Goal: Task Accomplishment & Management: Use online tool/utility

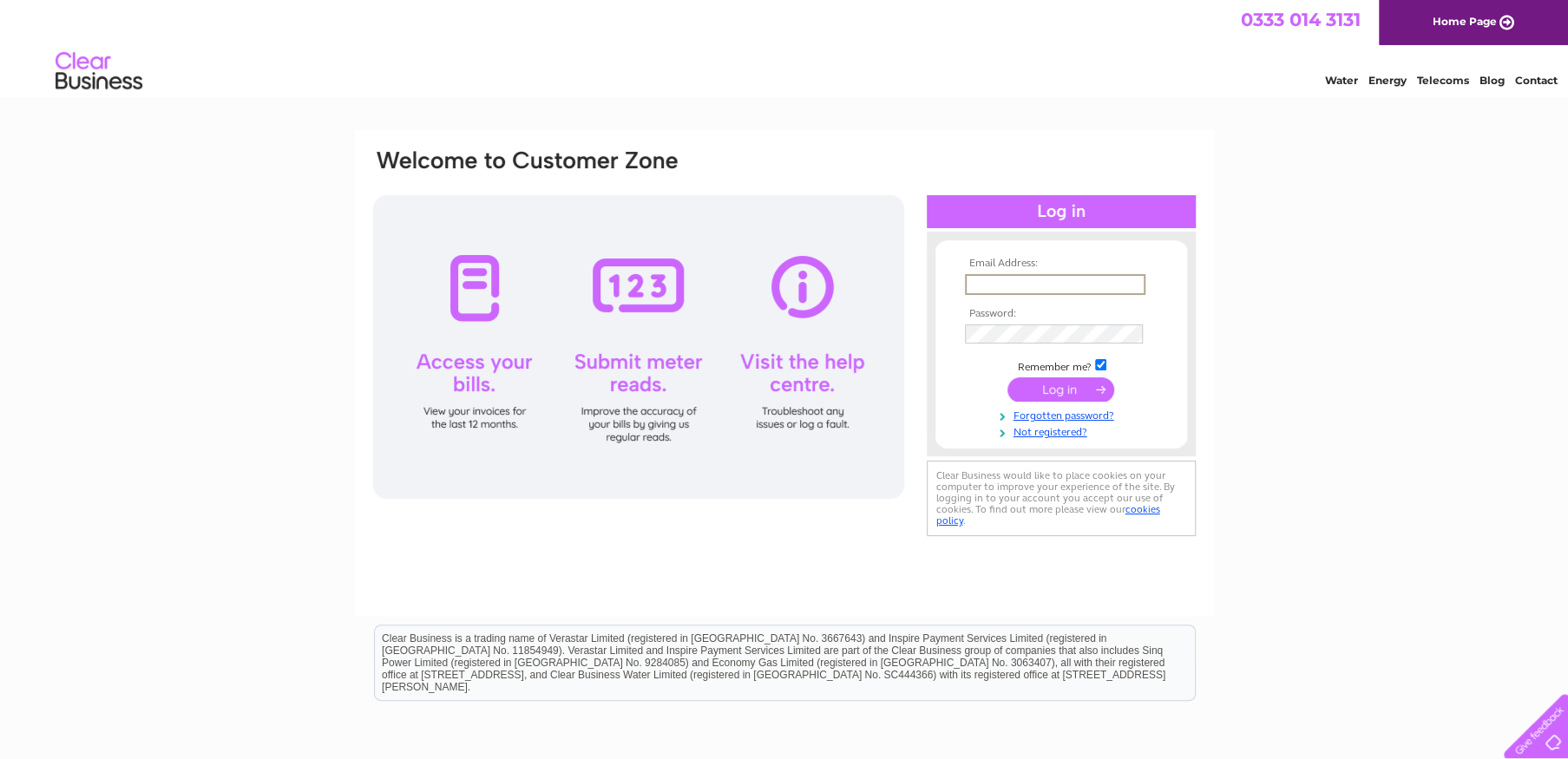
click at [990, 281] on input "text" at bounding box center [1055, 285] width 180 height 21
type input "[EMAIL_ADDRESS][DOMAIN_NAME]"
click at [1061, 387] on input "submit" at bounding box center [1061, 390] width 107 height 25
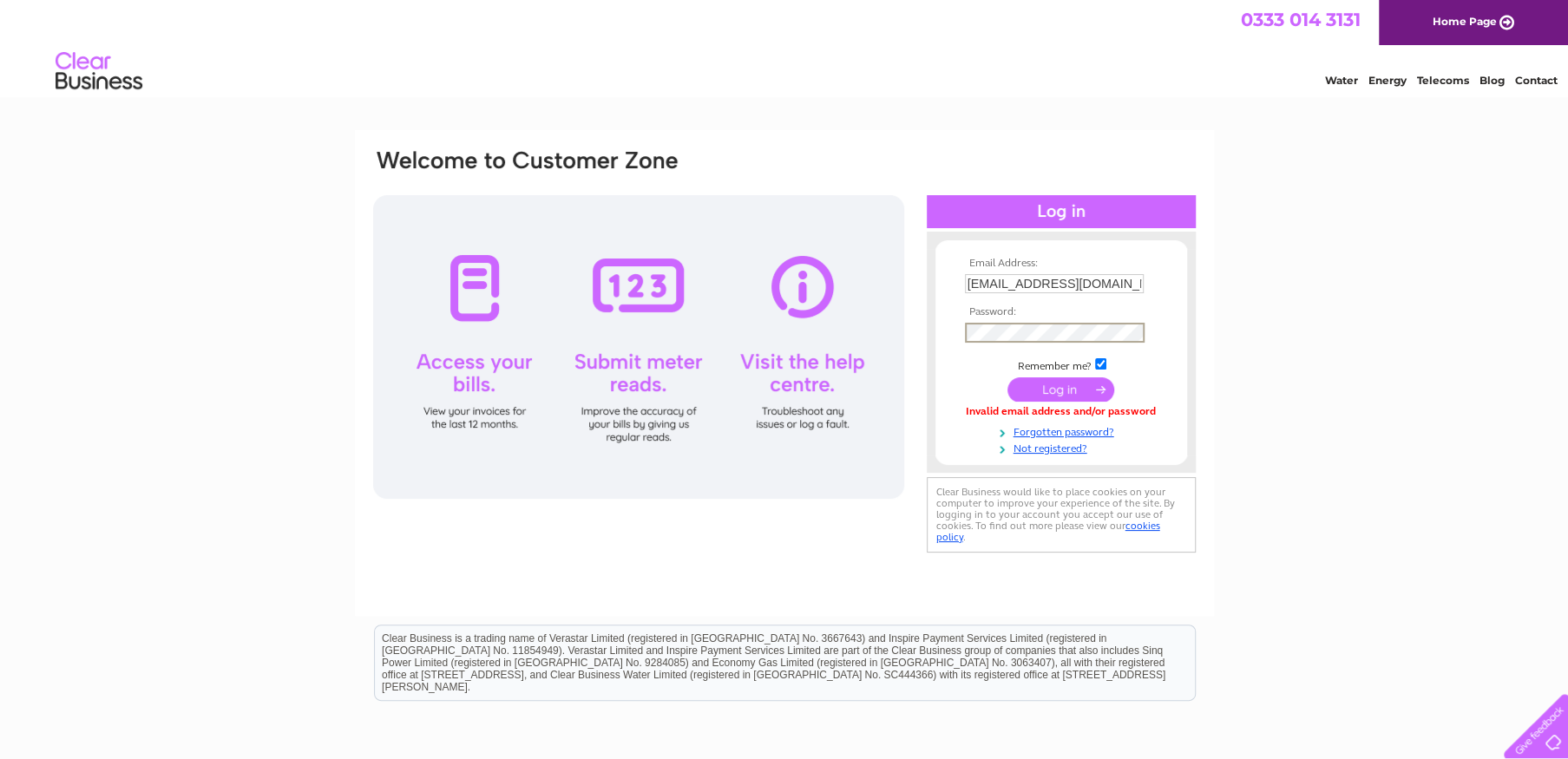
click at [1053, 390] on input "submit" at bounding box center [1061, 390] width 107 height 25
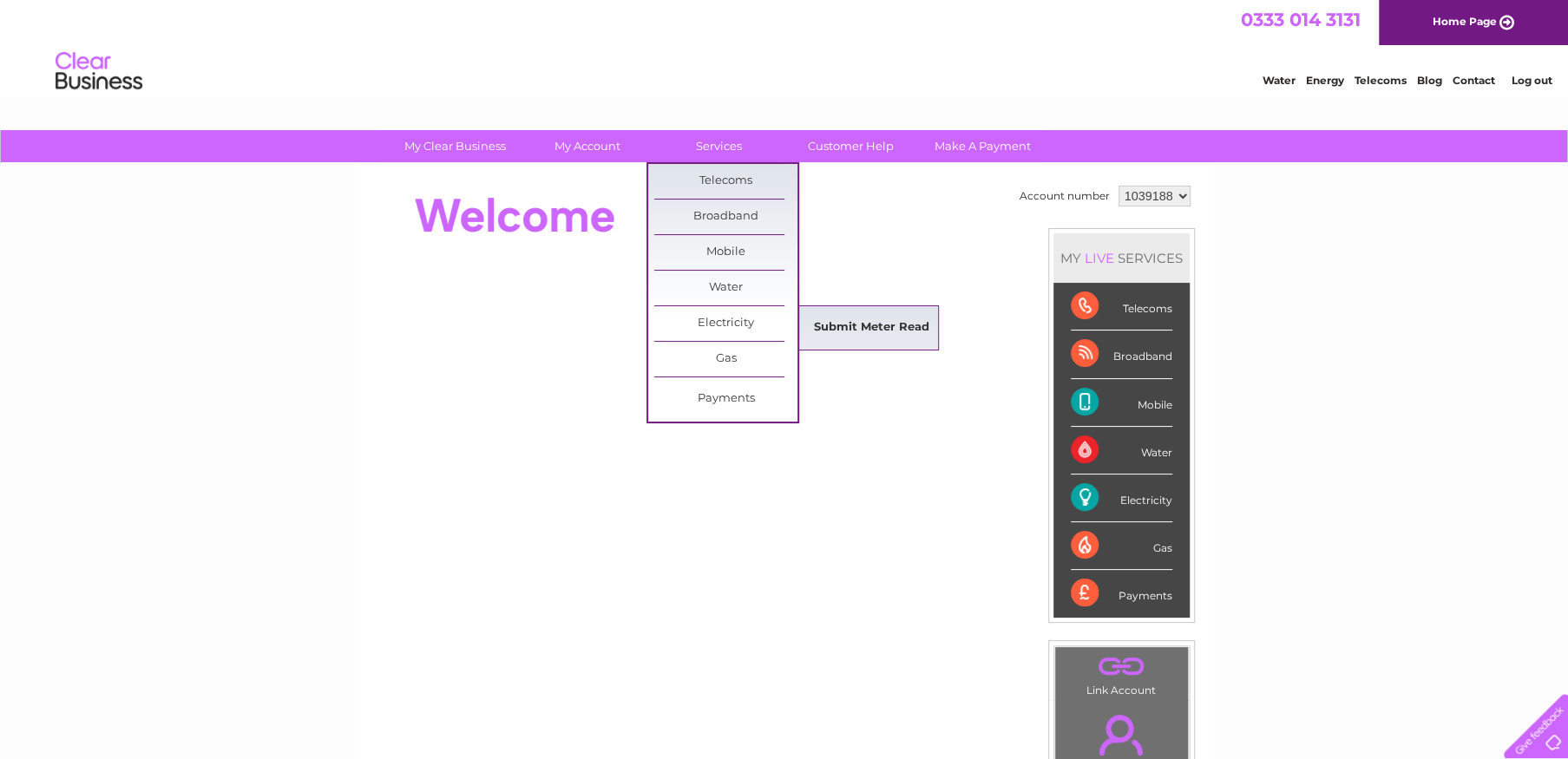
click at [861, 331] on link "Submit Meter Read" at bounding box center [871, 327] width 143 height 35
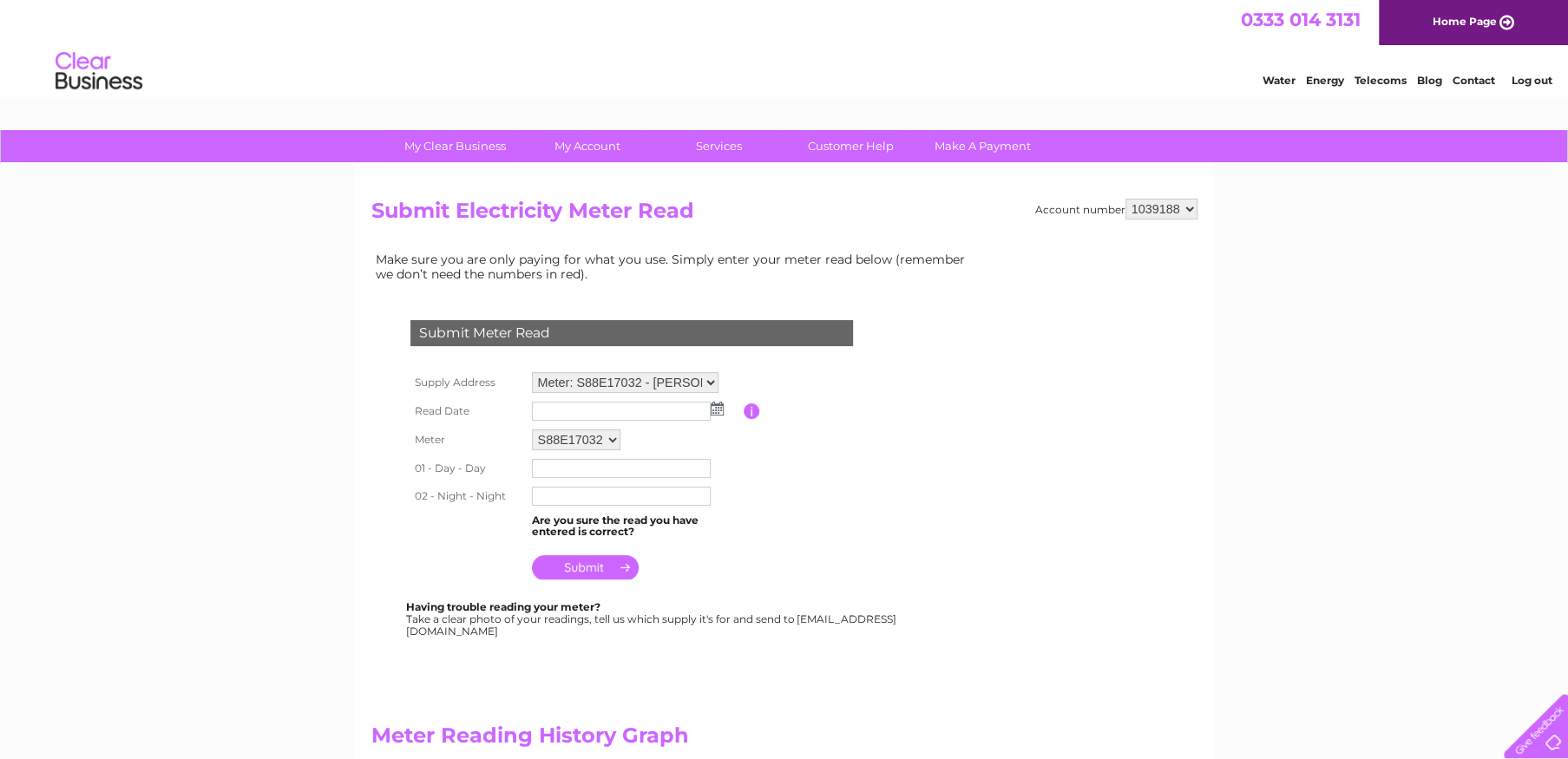
click at [717, 408] on img at bounding box center [717, 408] width 13 height 14
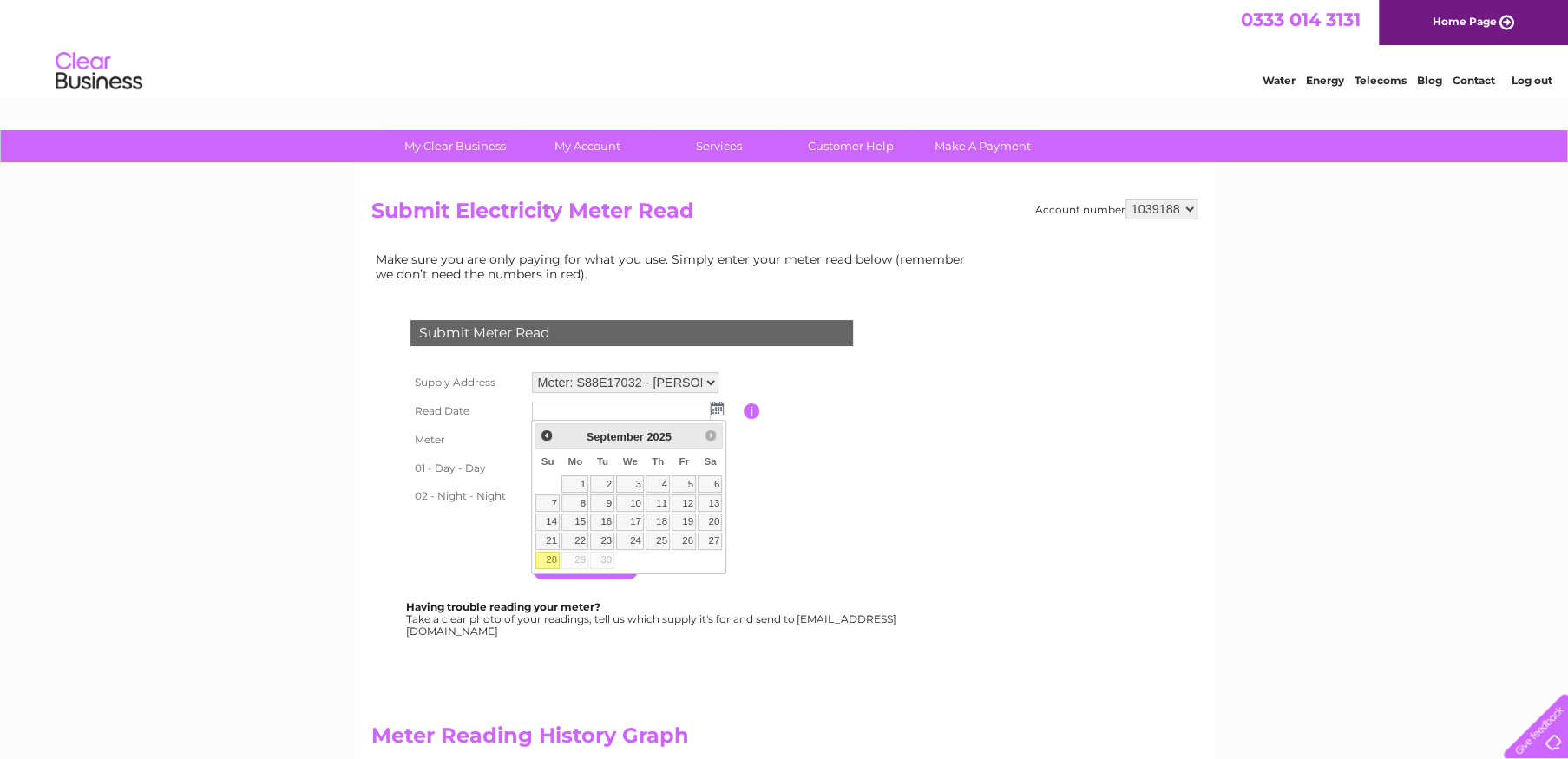
click at [548, 564] on link "28" at bounding box center [547, 561] width 25 height 17
type input "2025/09/28"
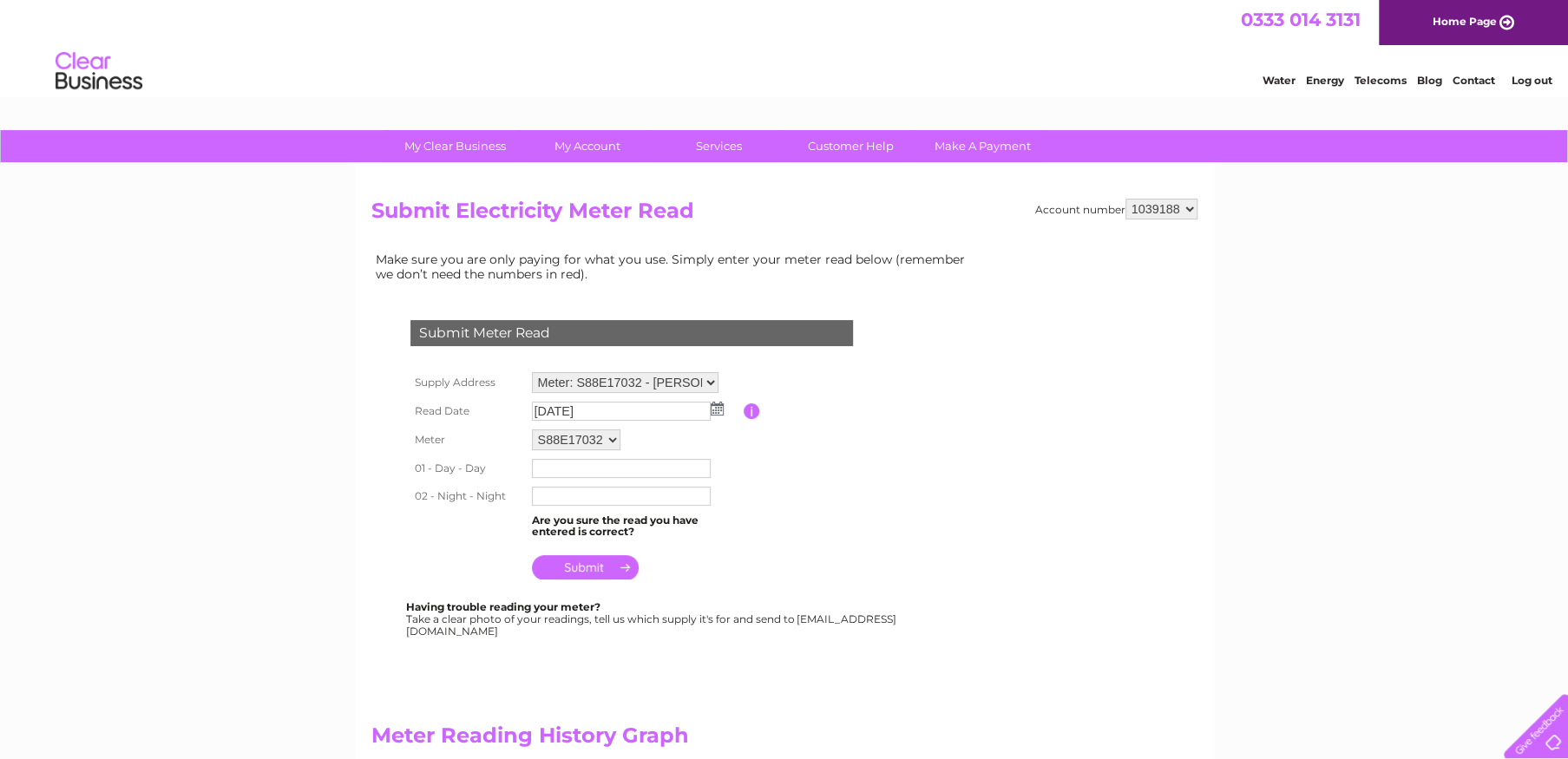
click at [546, 467] on input "text" at bounding box center [621, 469] width 178 height 19
type input "82150"
click at [532, 557] on input "submit" at bounding box center [585, 569] width 107 height 25
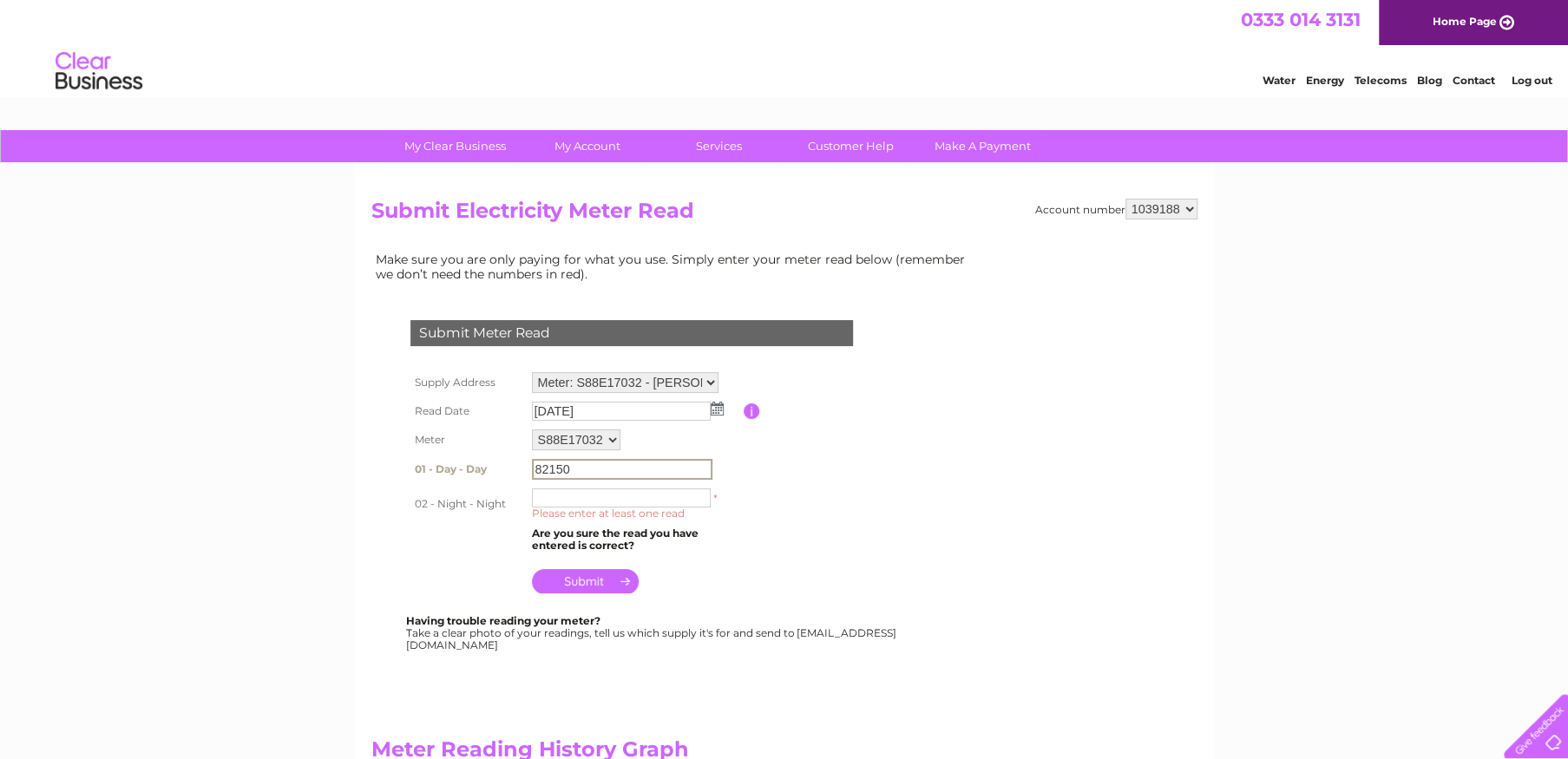
click at [547, 500] on input "text" at bounding box center [621, 498] width 178 height 19
type input "55501"
click at [574, 581] on input "submit" at bounding box center [585, 580] width 107 height 25
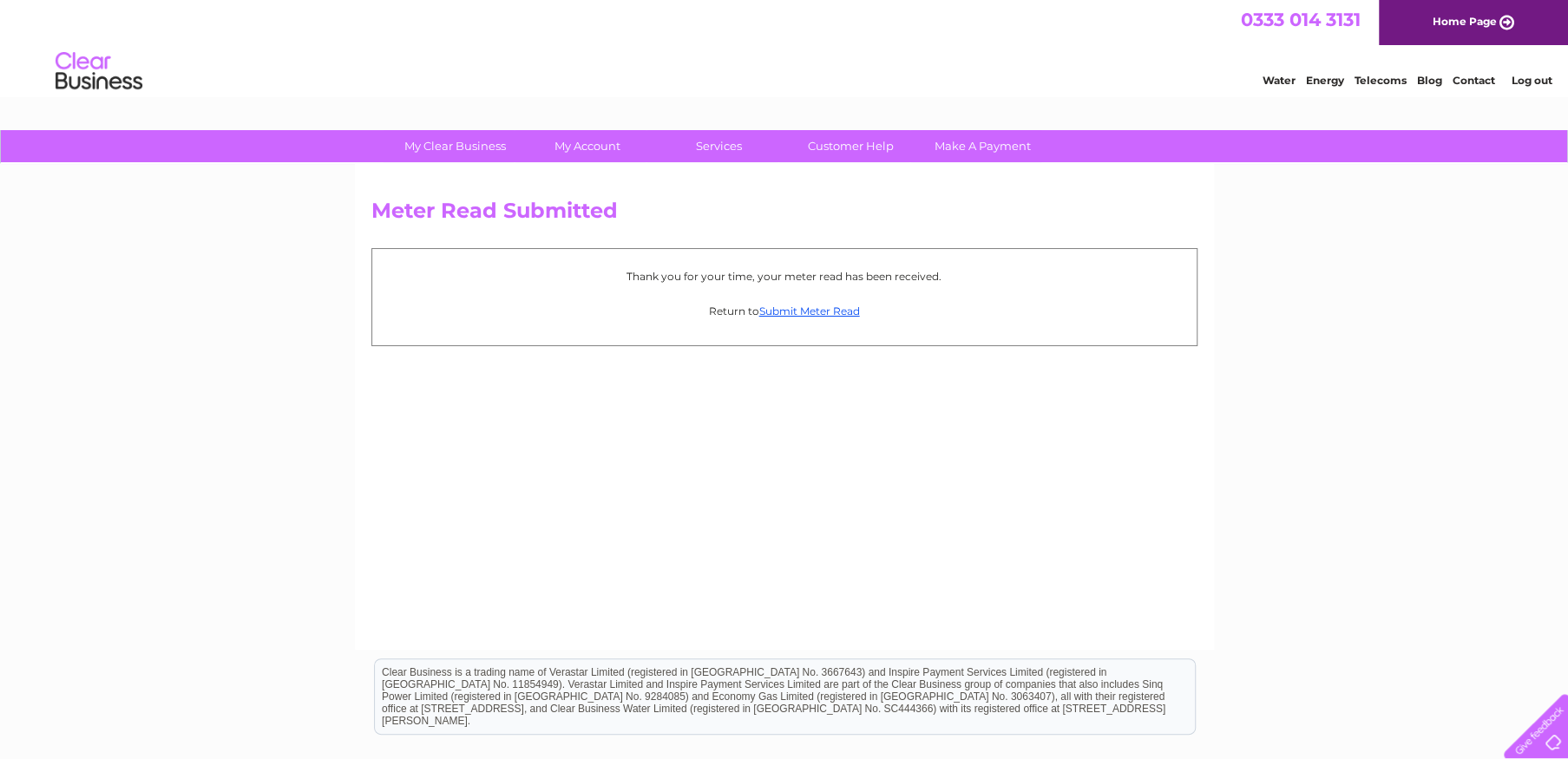
click at [1530, 77] on link "Log out" at bounding box center [1530, 81] width 41 height 13
